Goal: Use online tool/utility: Use online tool/utility

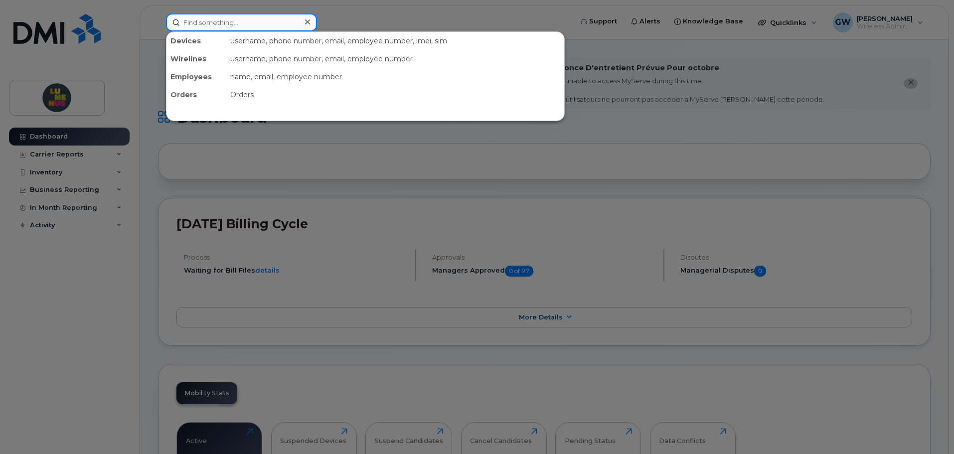
click at [194, 21] on input at bounding box center [241, 22] width 151 height 18
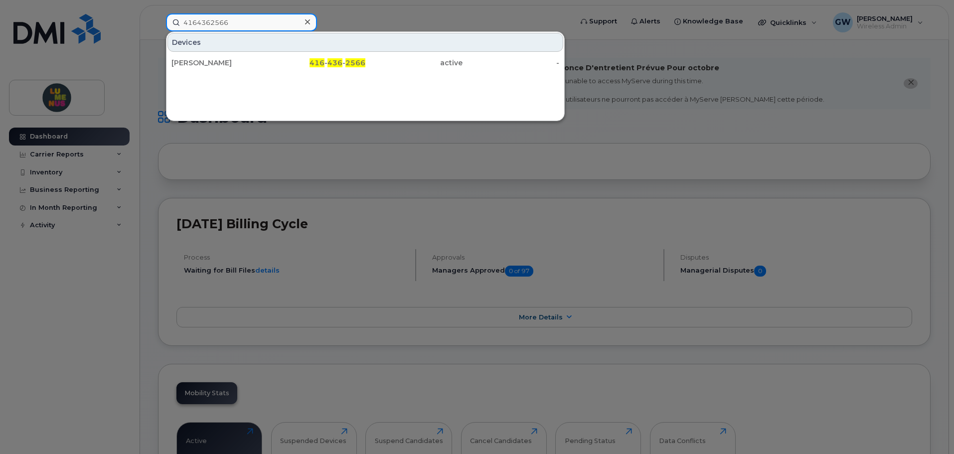
type input "4164362566"
click at [222, 75] on div "Devices [PERSON_NAME] 416 - 436 - 2566 active -" at bounding box center [365, 76] width 399 height 90
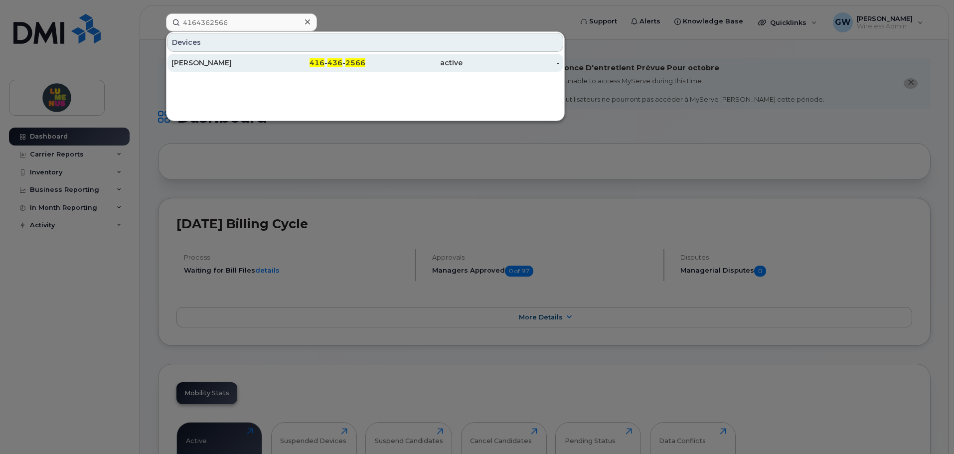
click at [236, 61] on div "[PERSON_NAME]" at bounding box center [219, 63] width 97 height 10
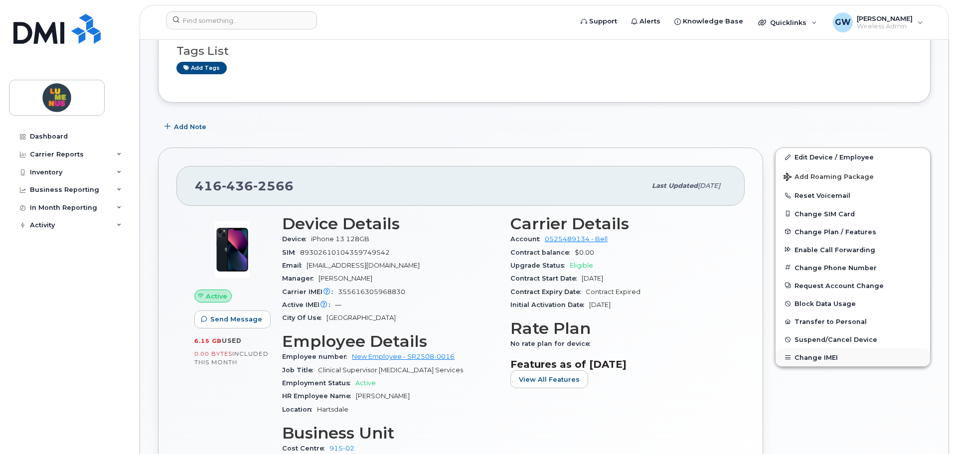
scroll to position [199, 0]
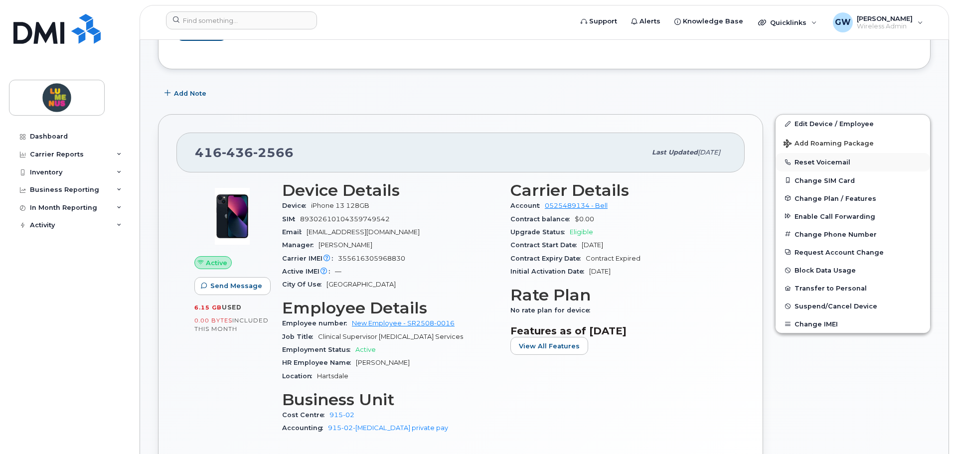
click at [817, 164] on button "Reset Voicemail" at bounding box center [853, 162] width 155 height 18
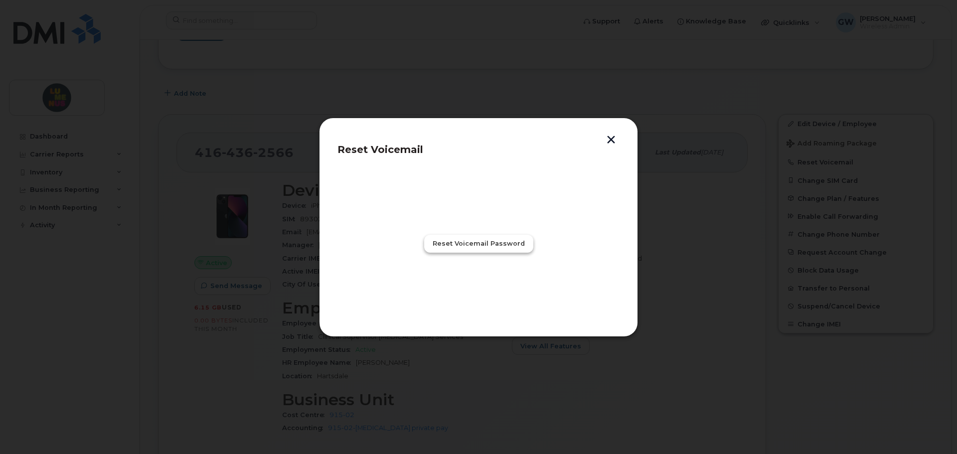
click at [491, 247] on span "Reset Voicemail Password" at bounding box center [479, 243] width 92 height 9
click at [483, 292] on span "Close" at bounding box center [478, 287] width 20 height 9
